Goal: Navigation & Orientation: Find specific page/section

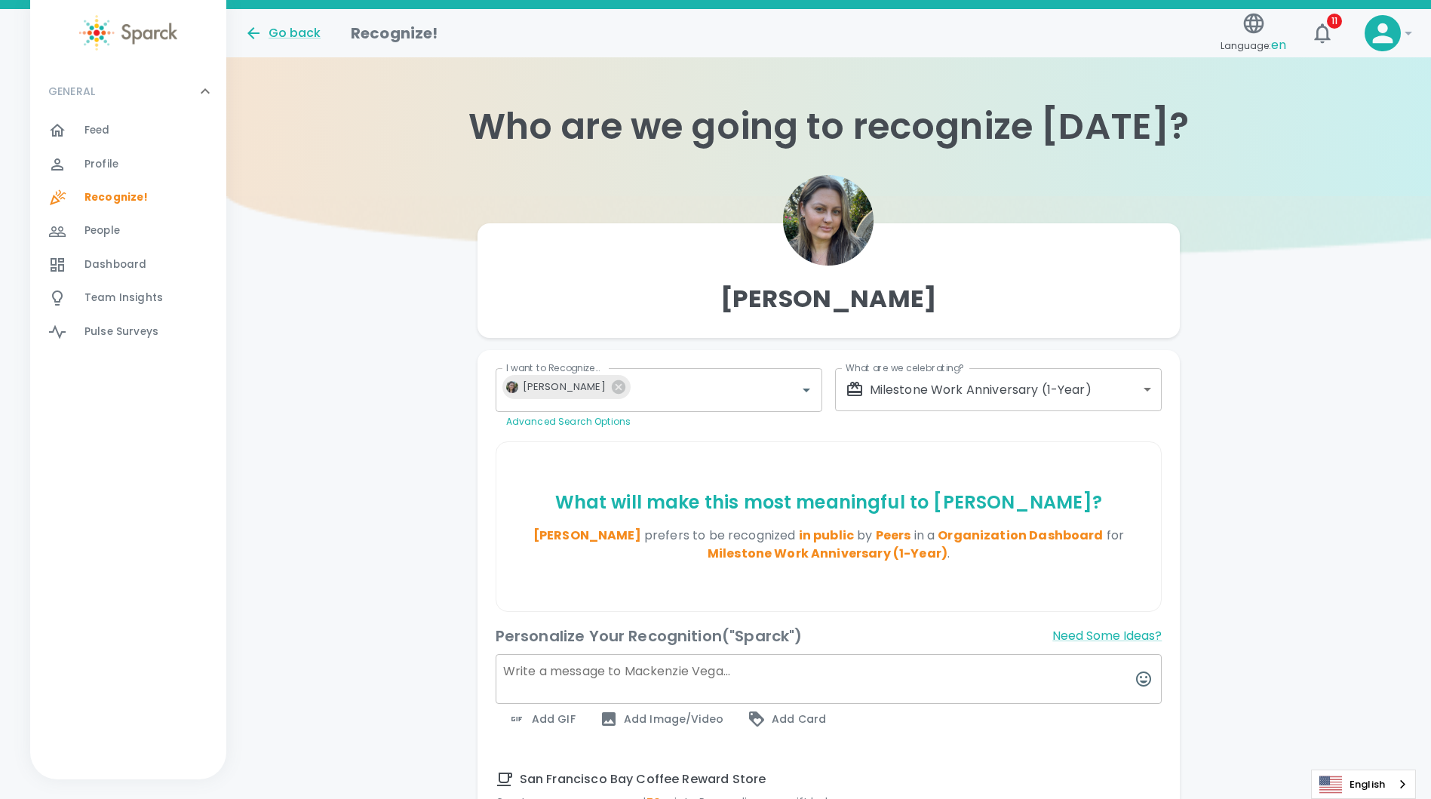
click at [131, 129] on div "Feed 0" at bounding box center [156, 130] width 142 height 21
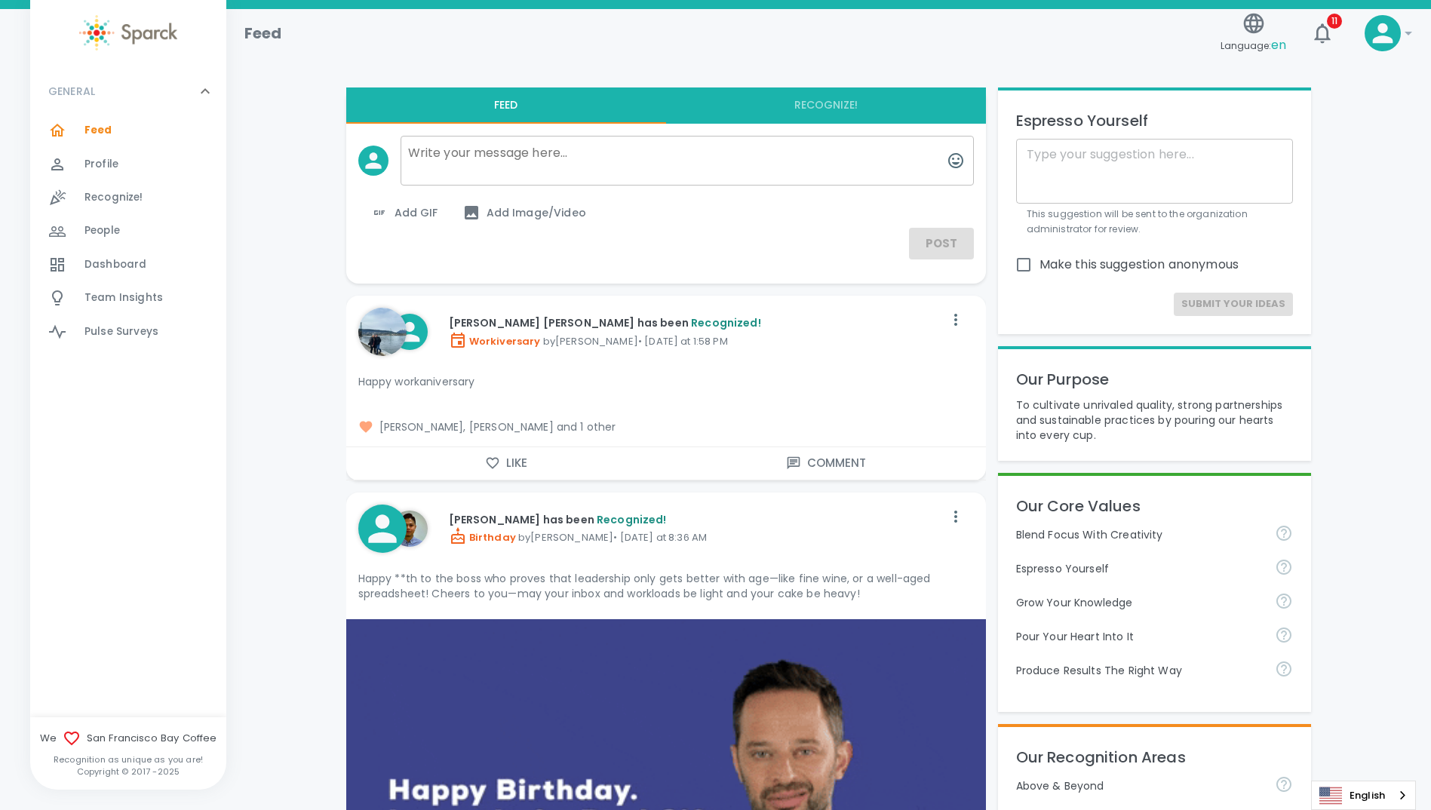
click at [1010, 64] on div at bounding box center [828, 51] width 1169 height 48
click at [115, 164] on span "Profile" at bounding box center [102, 164] width 34 height 15
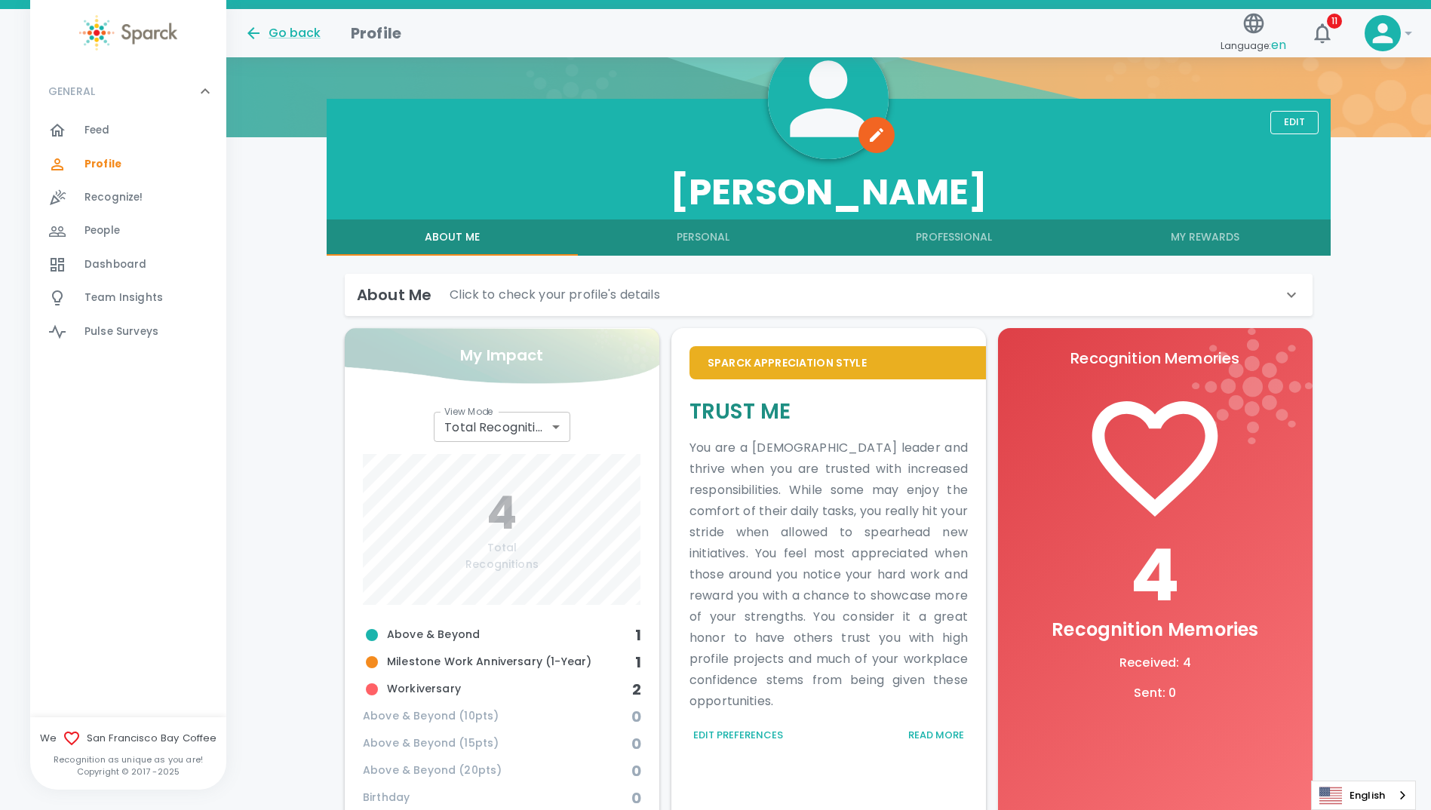
scroll to position [71, 0]
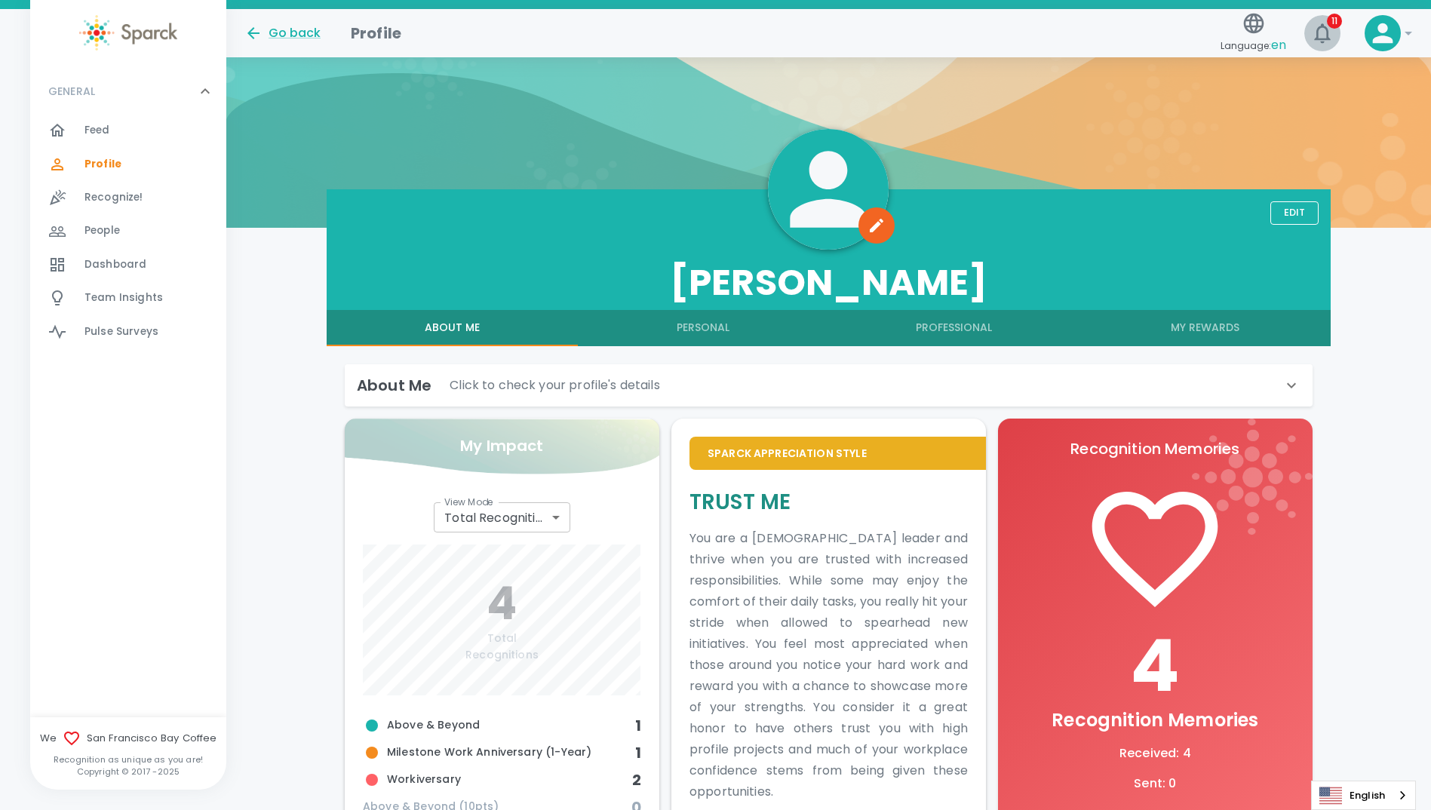
click at [1324, 39] on icon "button" at bounding box center [1322, 33] width 16 height 20
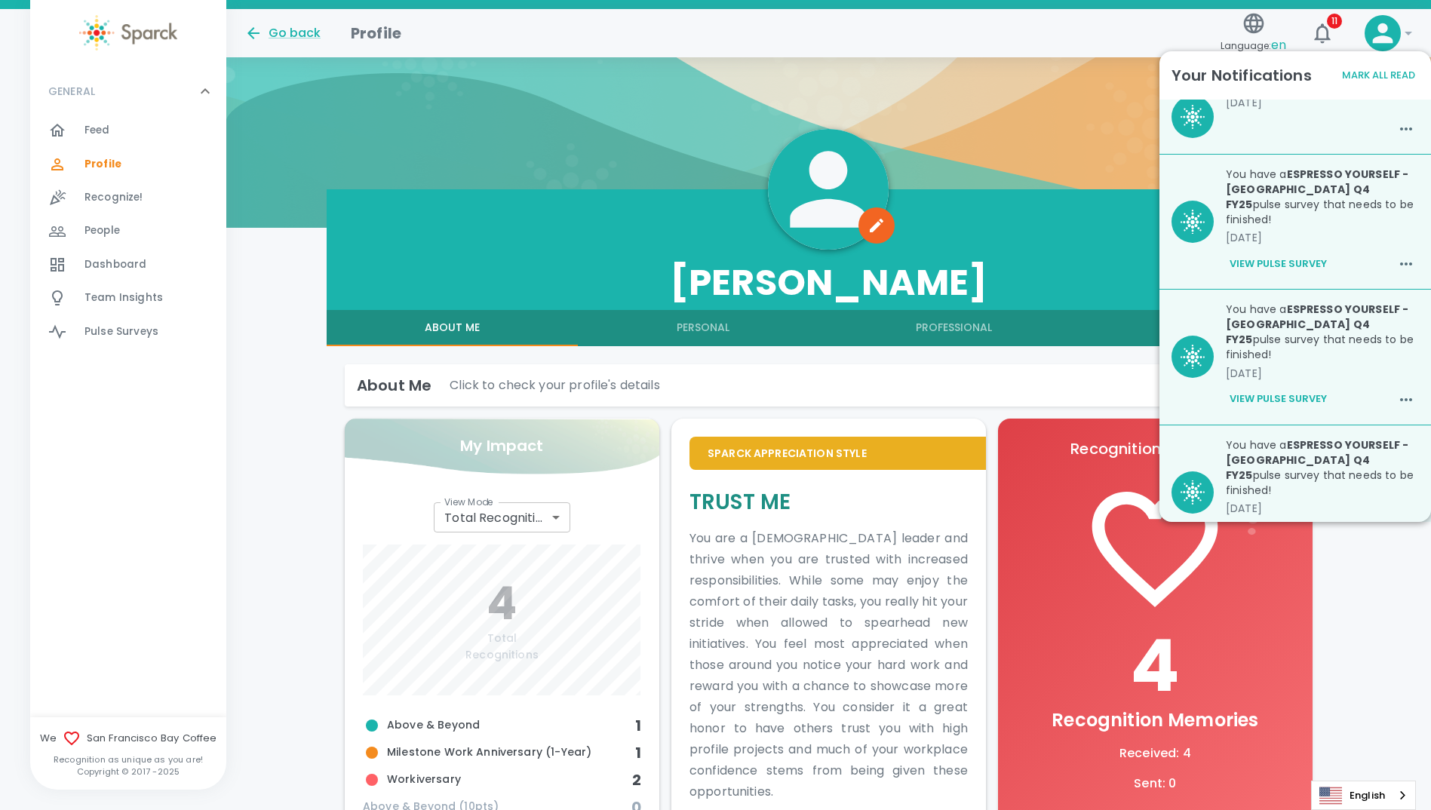
scroll to position [762, 0]
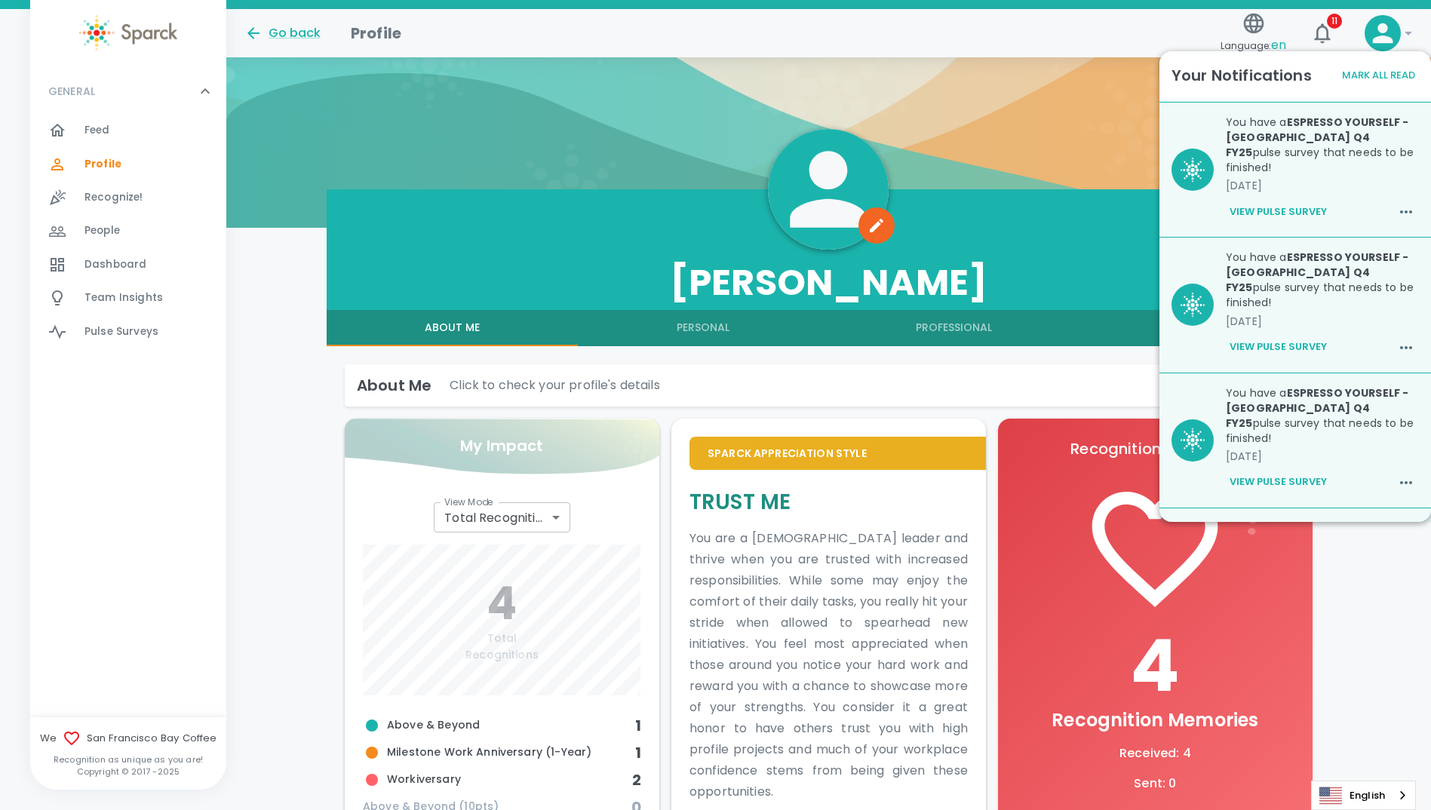
click at [1121, 373] on div "About Me Click to check your profile's details" at bounding box center [829, 385] width 968 height 42
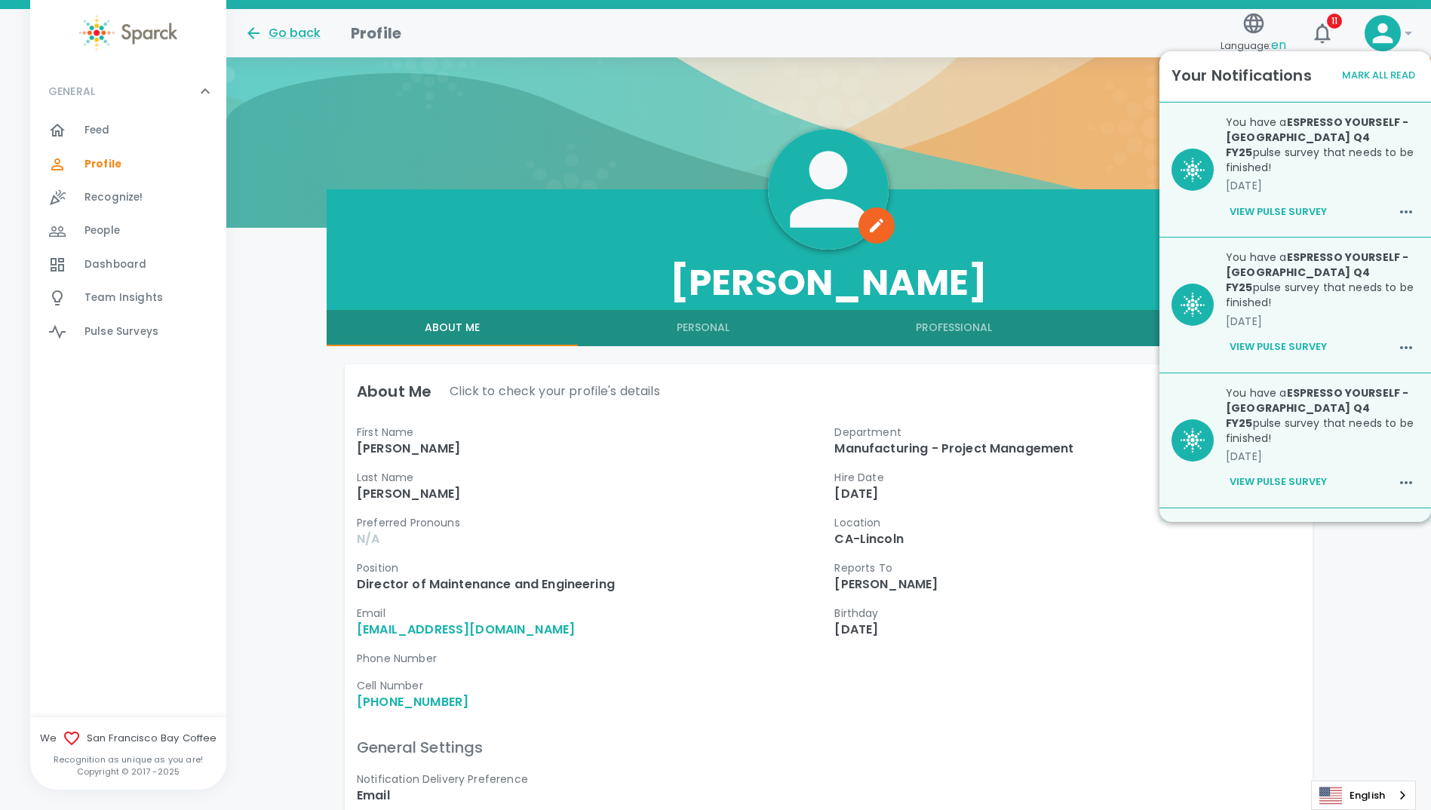
click at [1376, 77] on button "Mark All Read" at bounding box center [1379, 75] width 81 height 23
